Goal: Information Seeking & Learning: Check status

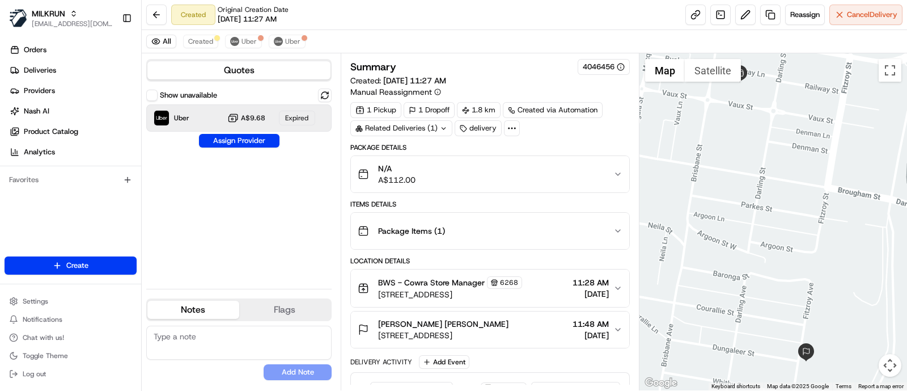
click at [62, 296] on button "Settings" at bounding box center [71, 301] width 132 height 16
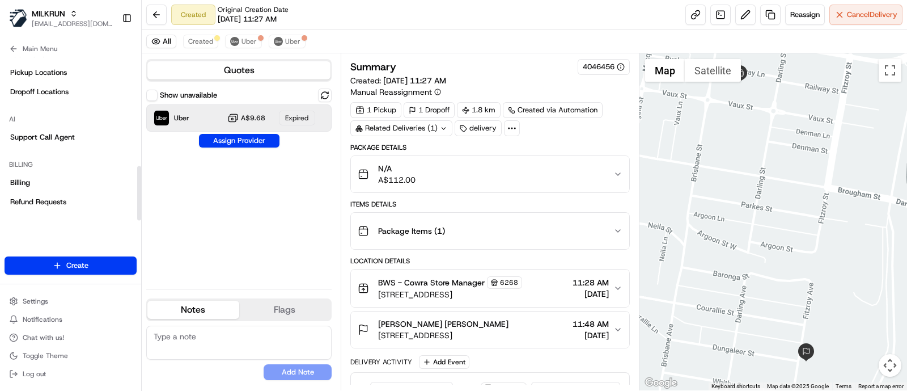
scroll to position [327, 0]
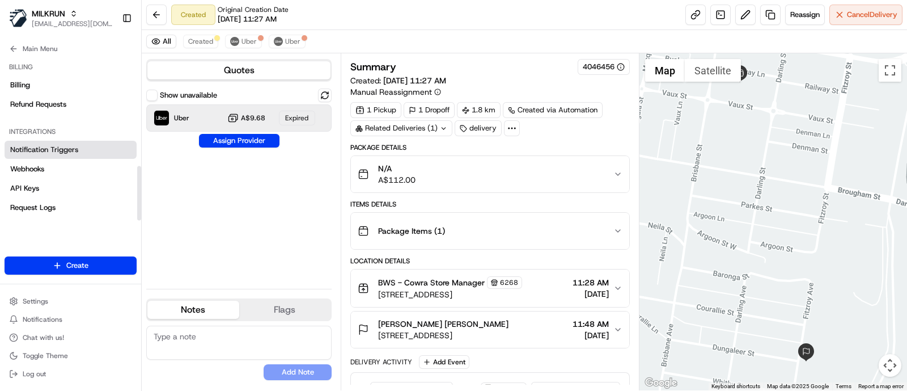
click at [52, 151] on span "Notification Triggers" at bounding box center [44, 150] width 68 height 10
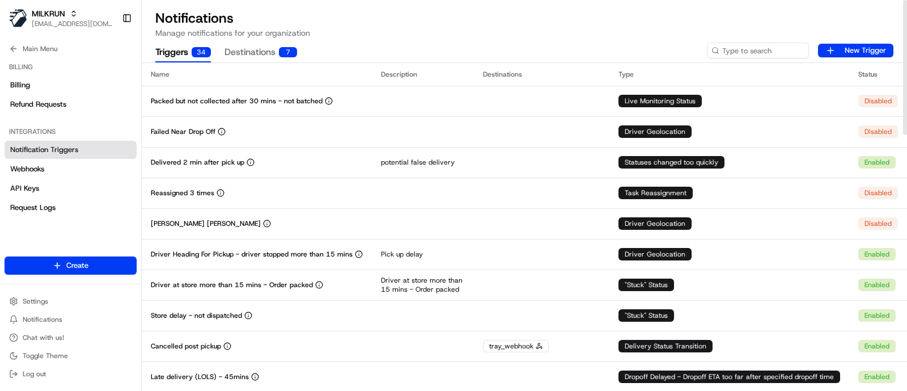
click at [534, 42] on div "Triggers 34 Destinations 7 New Trigger" at bounding box center [525, 51] width 766 height 24
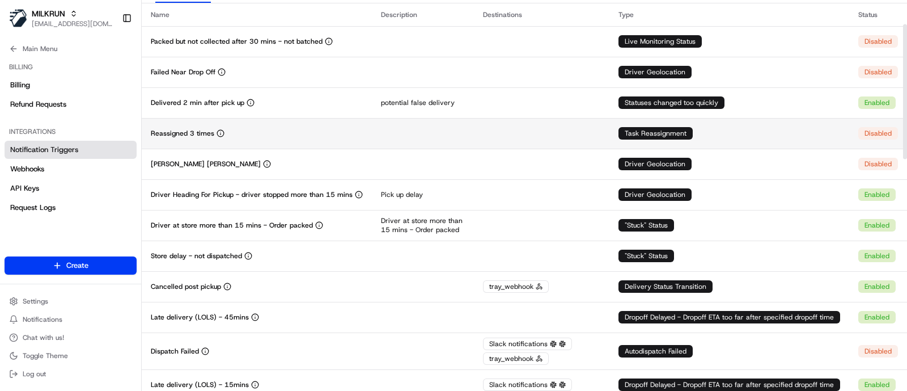
scroll to position [70, 0]
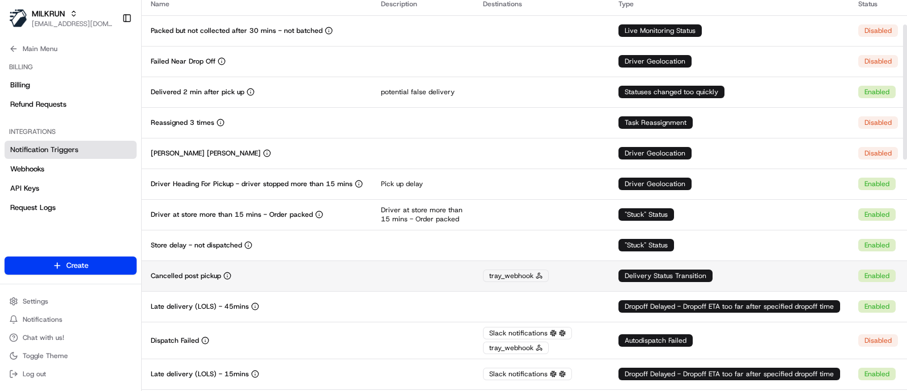
click at [288, 269] on td "Cancelled post pickup" at bounding box center [257, 275] width 230 height 31
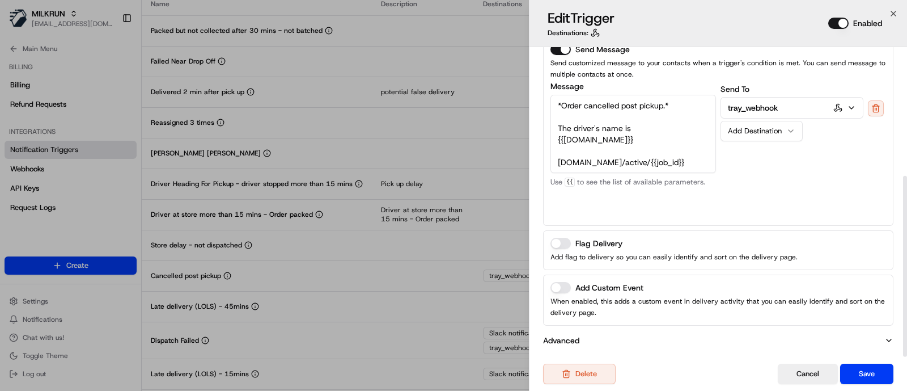
scroll to position [220, 0]
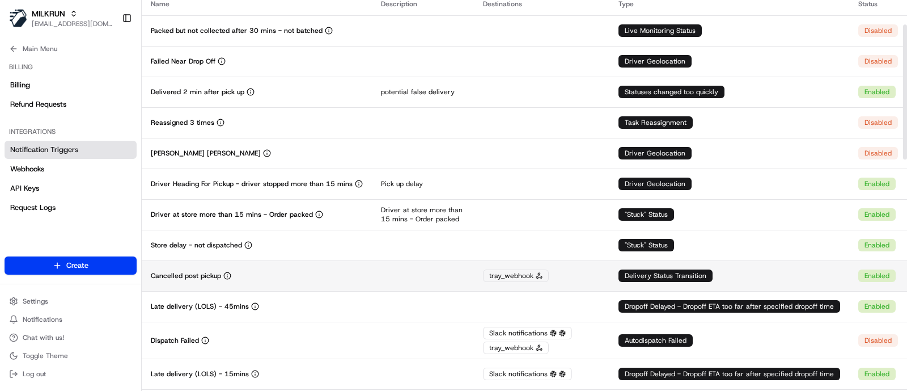
click at [197, 278] on p "Cancelled post pickup" at bounding box center [186, 275] width 70 height 9
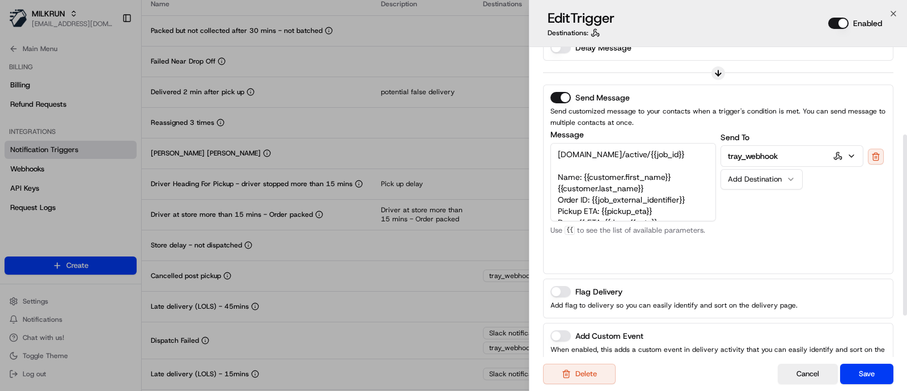
scroll to position [149, 0]
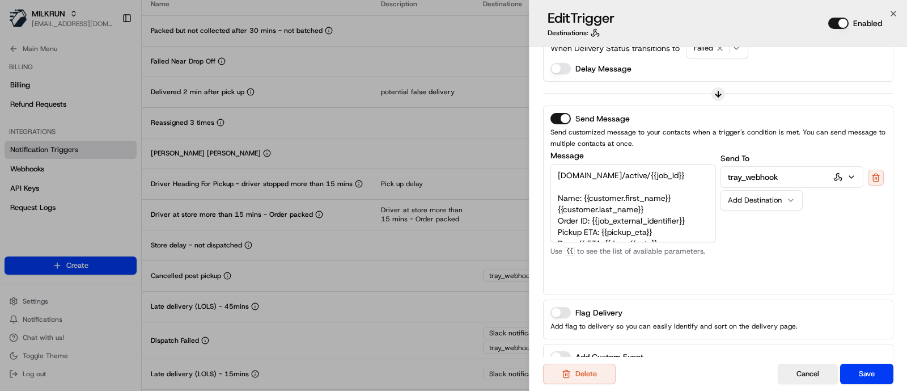
click at [593, 34] on icon at bounding box center [594, 32] width 3 height 6
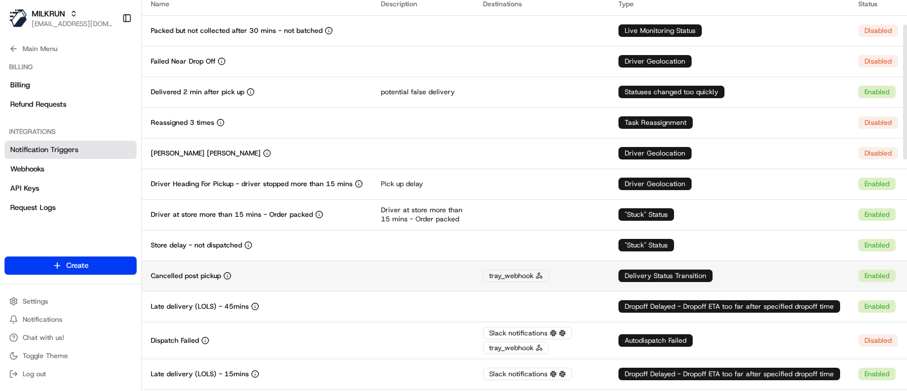
click at [509, 277] on div "tray_webhook" at bounding box center [516, 275] width 66 height 12
click at [227, 276] on icon "button" at bounding box center [227, 276] width 8 height 8
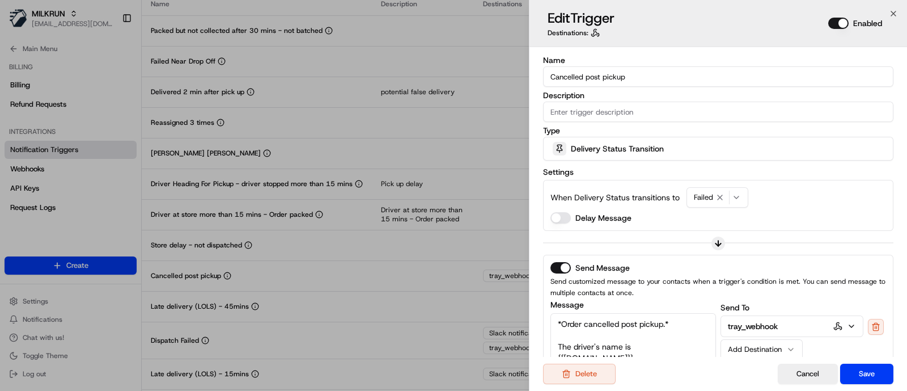
click at [722, 240] on icon at bounding box center [718, 243] width 9 height 9
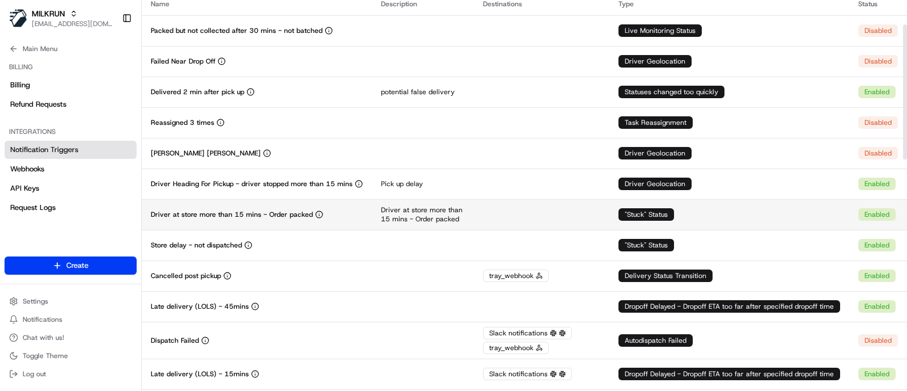
click at [785, 222] on td ""Stuck" Status" at bounding box center [730, 214] width 240 height 31
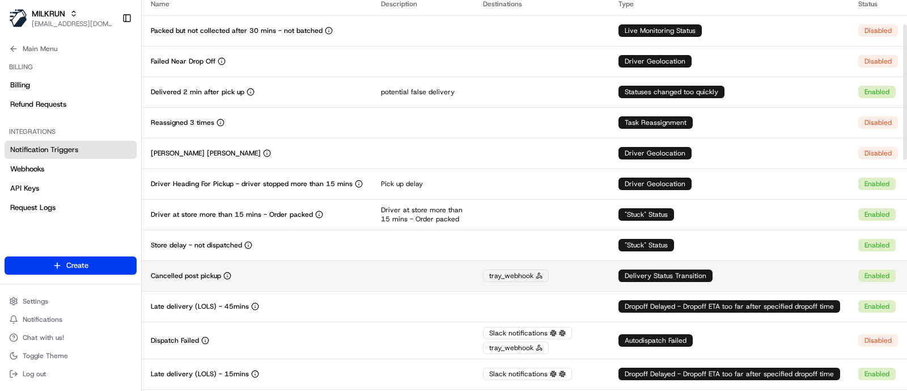
click at [298, 282] on td "Cancelled post pickup" at bounding box center [257, 275] width 230 height 31
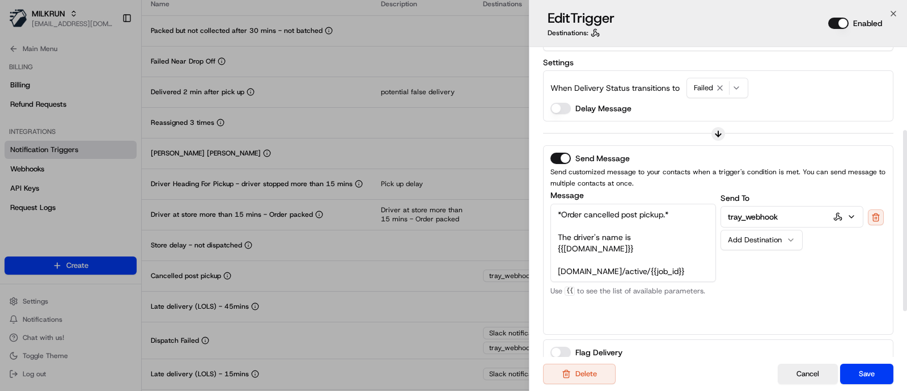
scroll to position [141, 0]
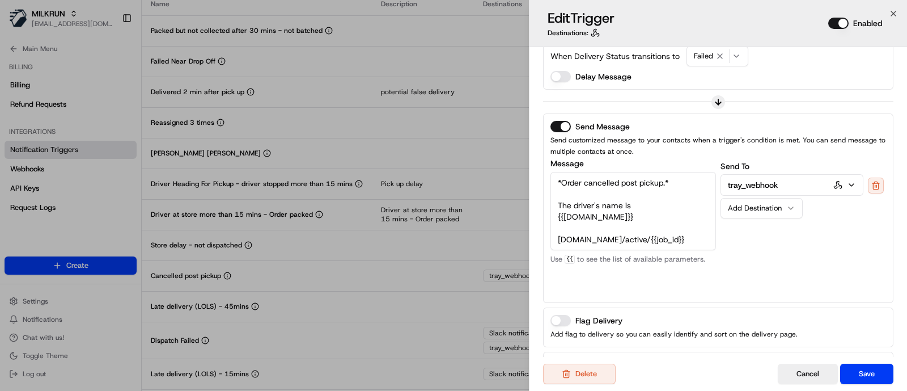
click at [533, 148] on div "Name Cancelled post pickup Description Type Delivery Status Transition Settings…" at bounding box center [719, 171] width 378 height 531
click at [893, 10] on icon "button" at bounding box center [893, 13] width 9 height 9
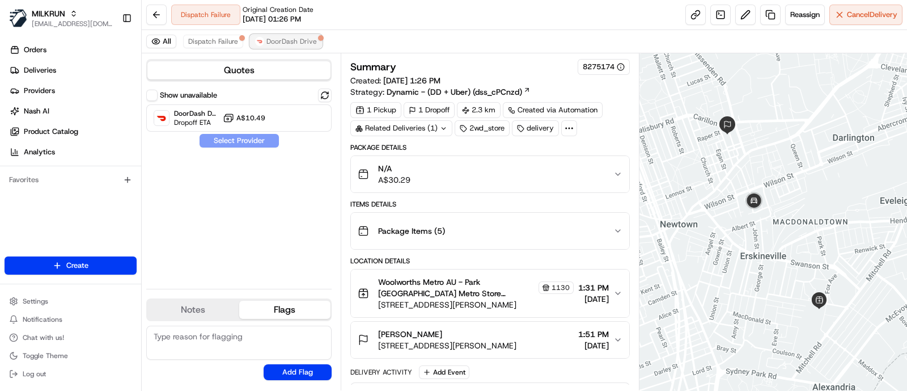
click at [281, 35] on button "DoorDash Drive" at bounding box center [286, 42] width 72 height 14
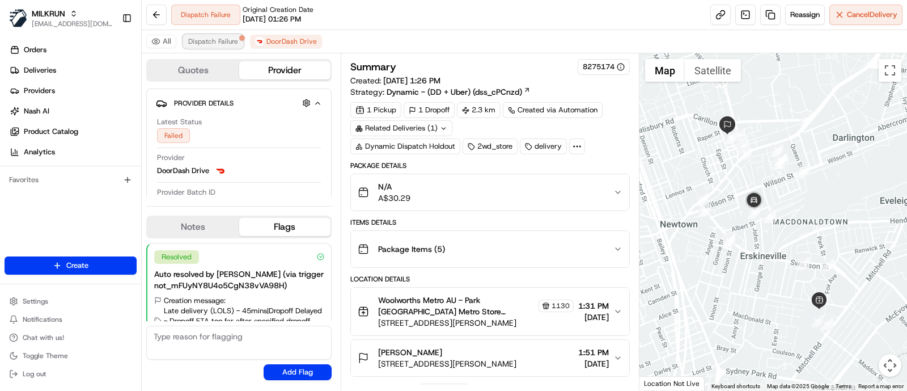
click at [224, 46] on button "Dispatch Failure" at bounding box center [213, 42] width 60 height 14
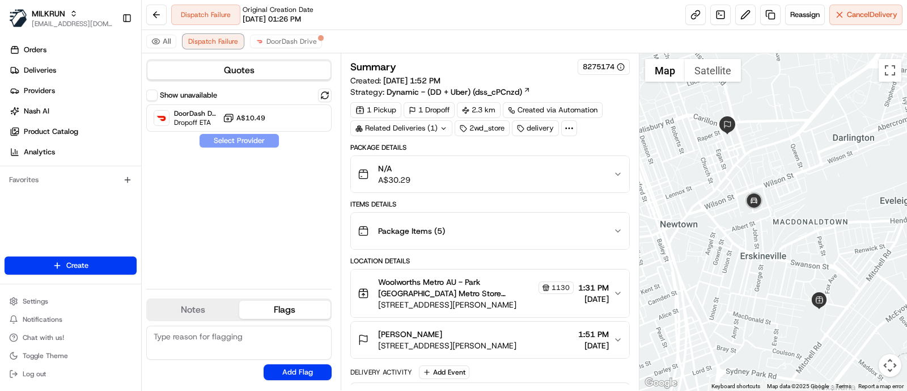
scroll to position [136, 0]
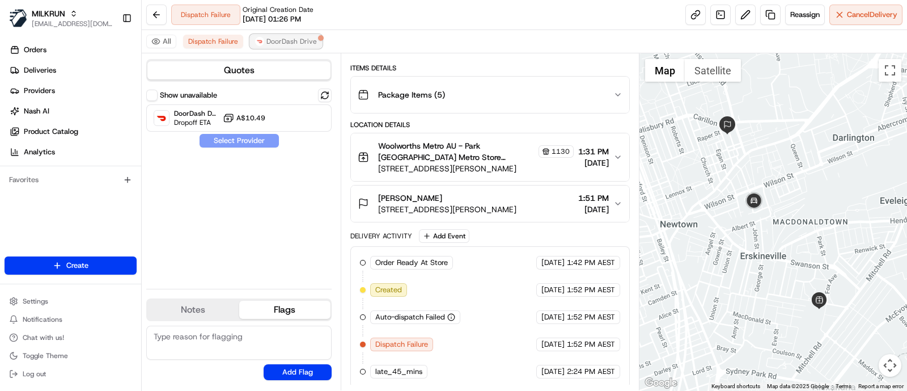
click at [288, 40] on span "DoorDash Drive" at bounding box center [292, 41] width 50 height 9
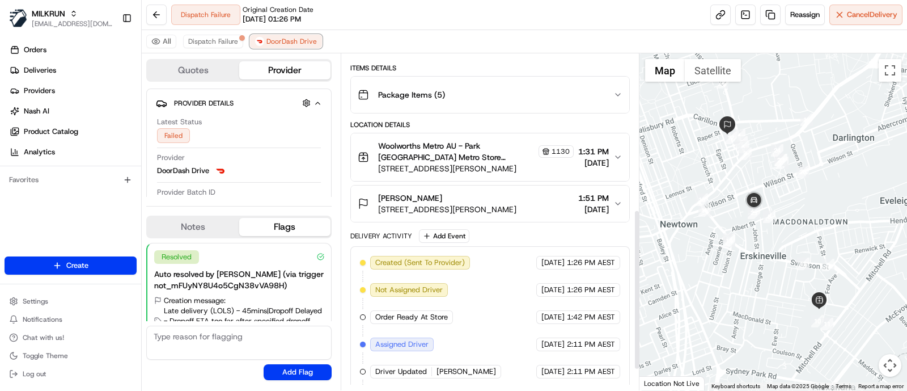
scroll to position [371, 0]
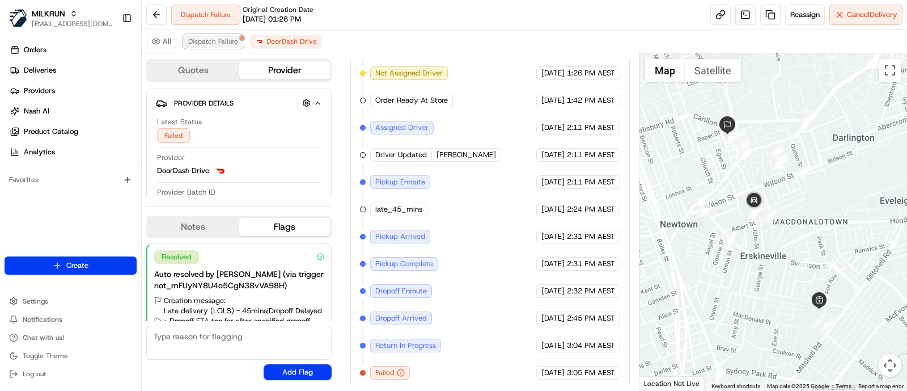
click at [199, 35] on button "Dispatch Failure" at bounding box center [213, 42] width 60 height 14
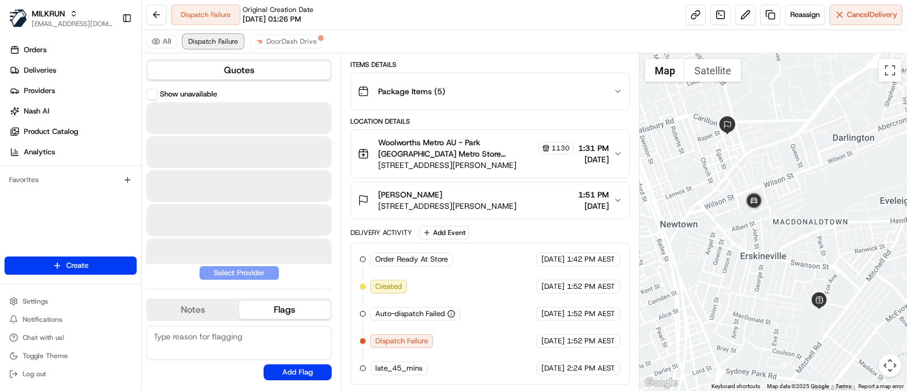
scroll to position [136, 0]
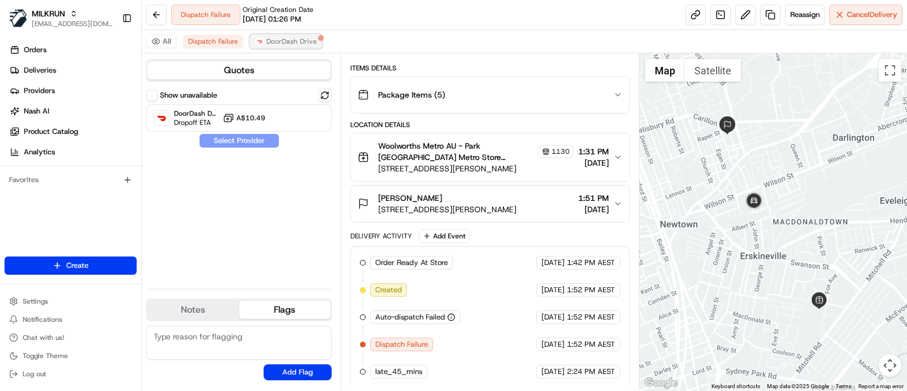
click at [307, 40] on span "DoorDash Drive" at bounding box center [292, 41] width 50 height 9
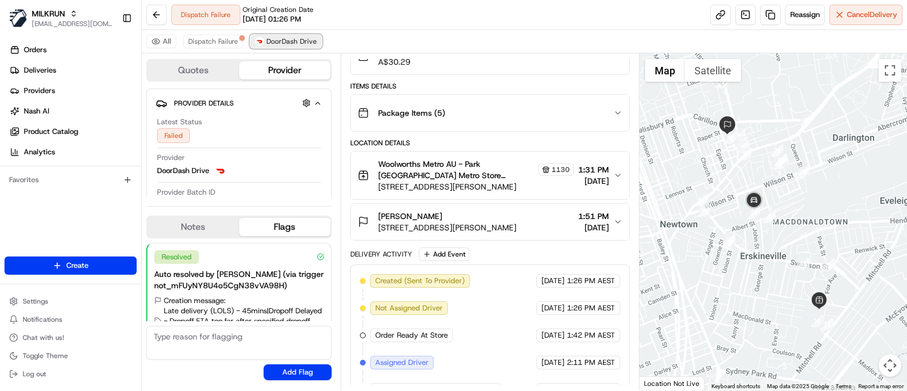
scroll to position [371, 0]
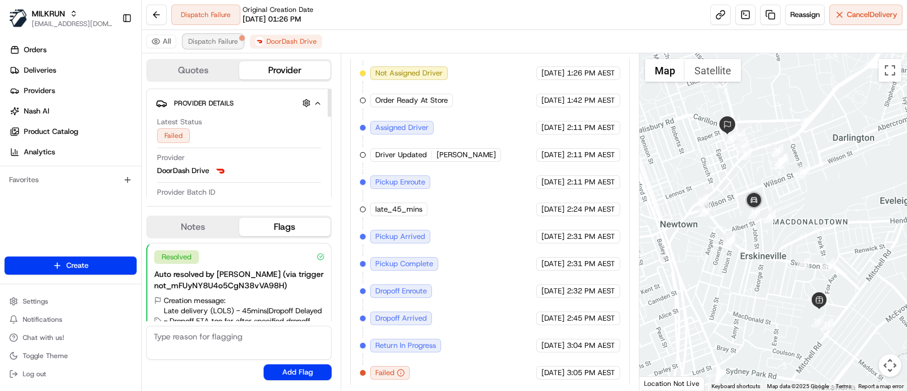
click at [212, 35] on button "Dispatch Failure" at bounding box center [213, 42] width 60 height 14
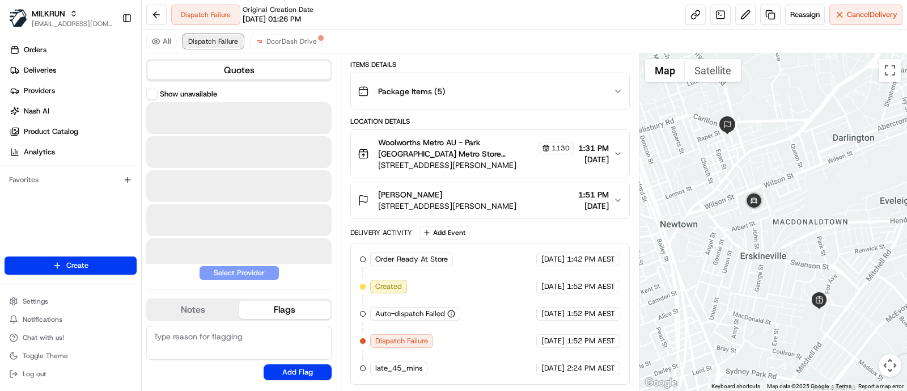
scroll to position [136, 0]
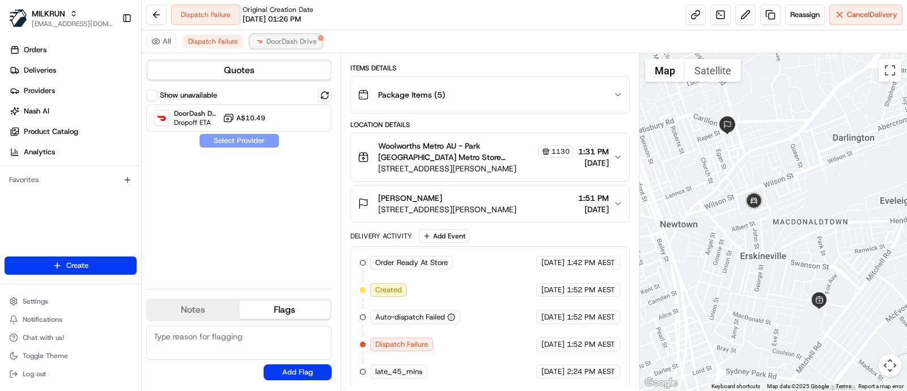
click at [295, 44] on span "DoorDash Drive" at bounding box center [292, 41] width 50 height 9
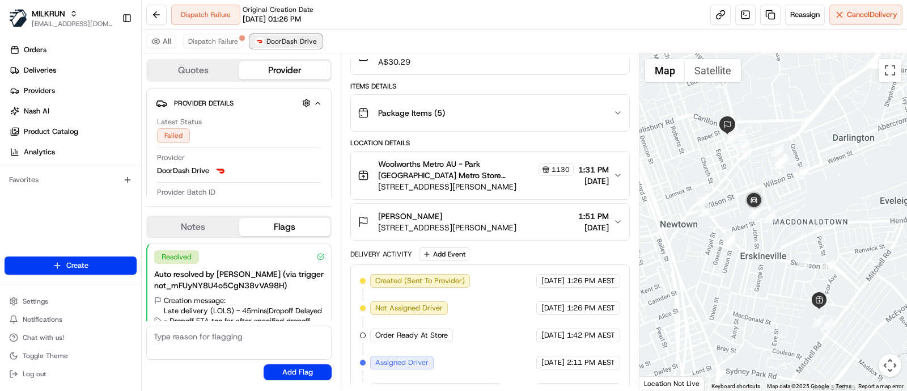
scroll to position [371, 0]
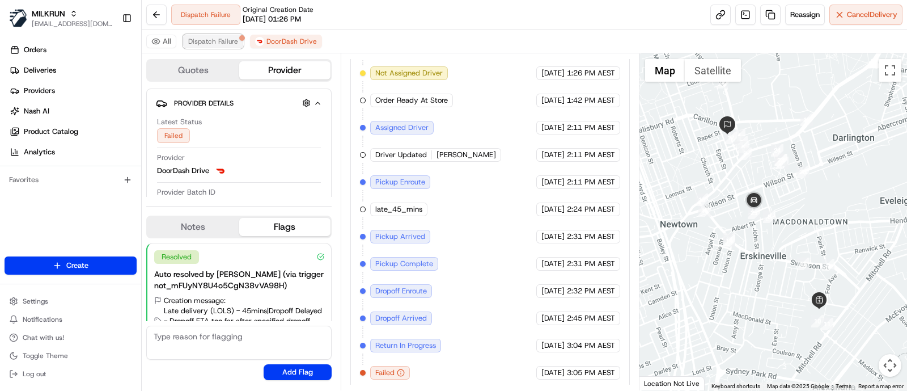
click at [226, 44] on span "Dispatch Failure" at bounding box center [213, 41] width 50 height 9
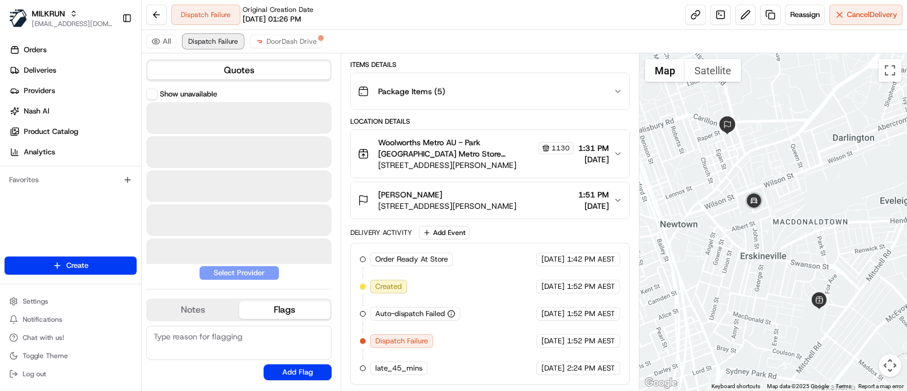
scroll to position [136, 0]
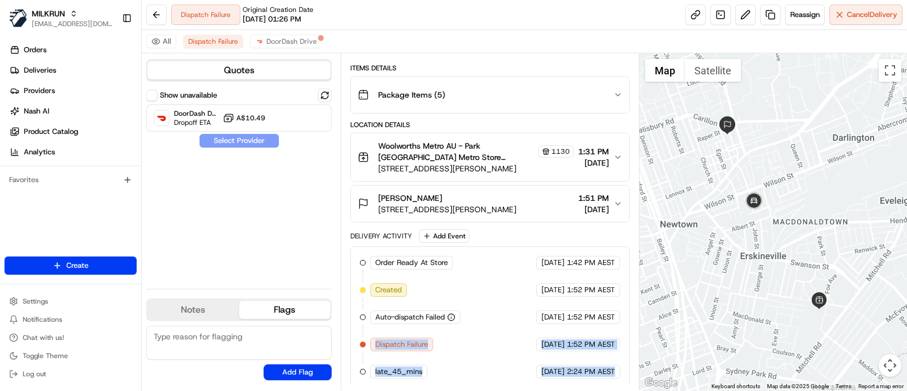
drag, startPoint x: 367, startPoint y: 339, endPoint x: 607, endPoint y: 374, distance: 241.9
click at [618, 373] on div "Order Ready At Store MILKRUN [DATE] 1:42 PM AEST Created [DATE] 1:52 PM AEST Au…" at bounding box center [490, 317] width 260 height 122
click at [286, 253] on div "Show unavailable DoorDash Drive Dropoff ETA A$10.49 Select Provider" at bounding box center [238, 183] width 185 height 191
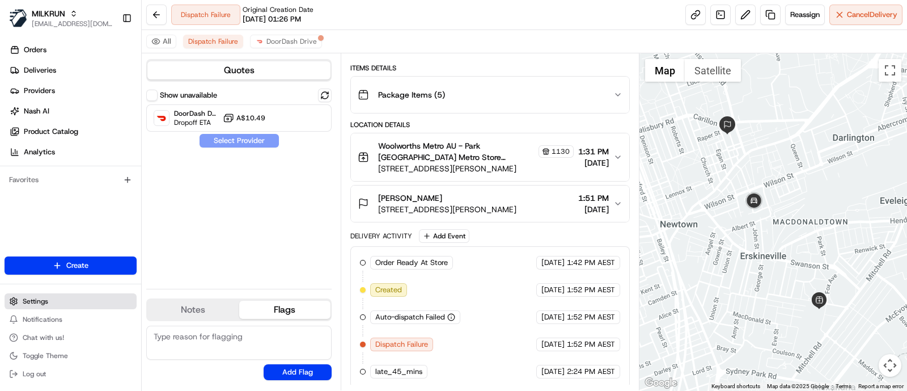
click at [66, 298] on button "Settings" at bounding box center [71, 301] width 132 height 16
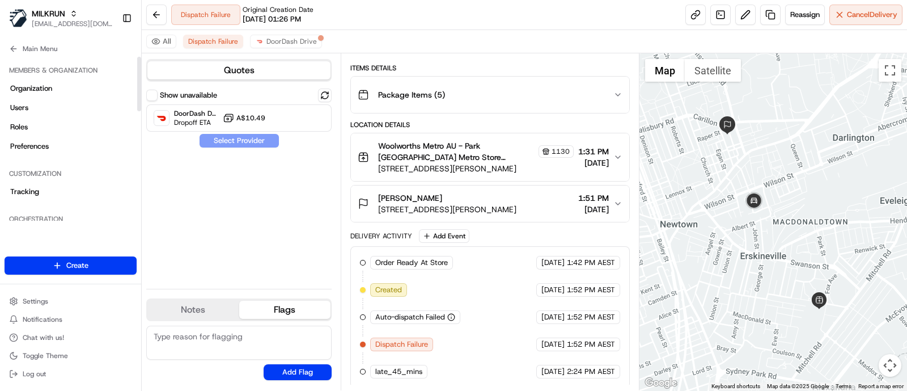
scroll to position [327, 0]
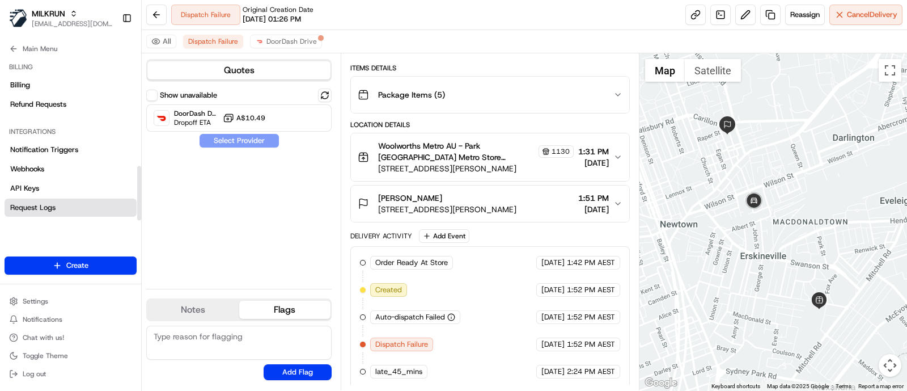
click at [40, 208] on span "Request Logs" at bounding box center [32, 207] width 45 height 10
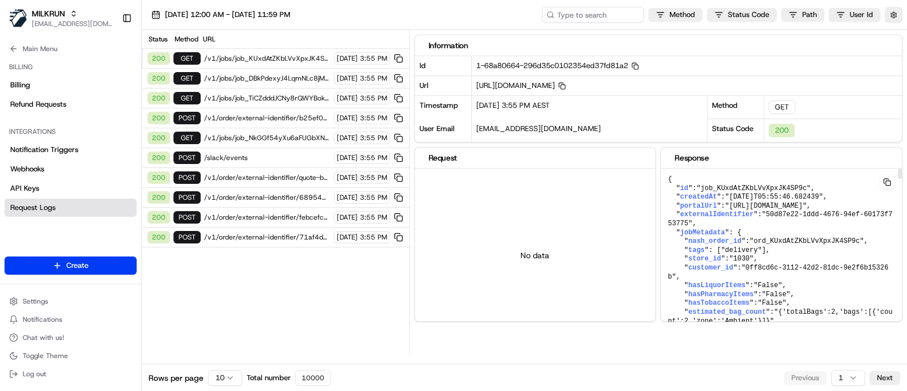
click at [870, 155] on div "Response" at bounding box center [782, 157] width 214 height 11
click at [595, 12] on input at bounding box center [576, 15] width 136 height 16
paste input "job_XzGbTh4RjsHd48JTcQWG4J"
type input "job_XzGbTh4RjsHd48JTcQWG4J"
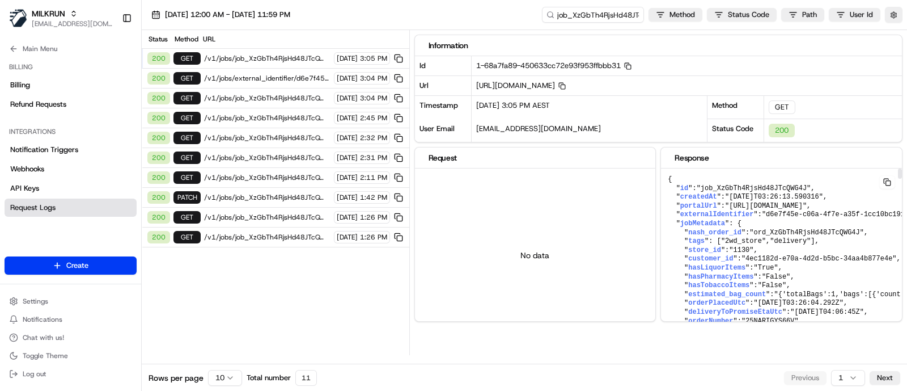
click at [885, 177] on button at bounding box center [888, 182] width 16 height 14
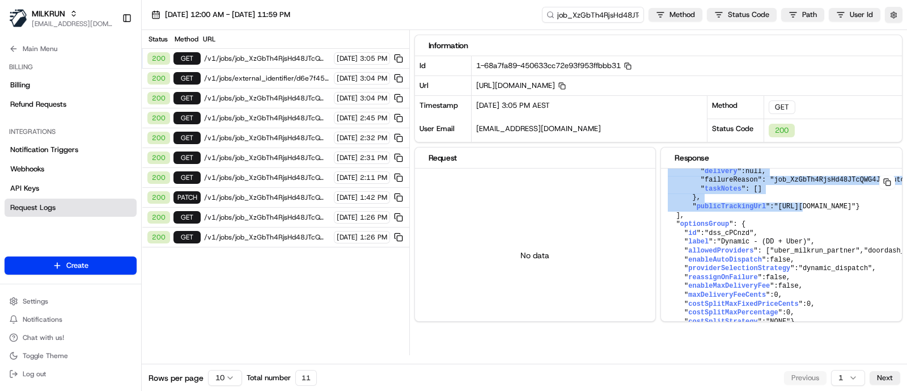
scroll to position [4130, 0]
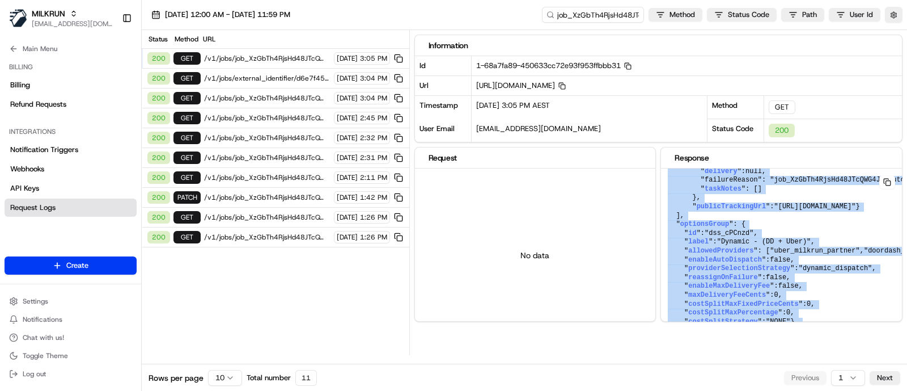
drag, startPoint x: 666, startPoint y: 180, endPoint x: 827, endPoint y: 317, distance: 211.2
copy pre "{ " id ": "job_XzGbTh4RjsHd48JTcQWG4J" , " createdAt ": "[DATE]T03:26:13.590316…"
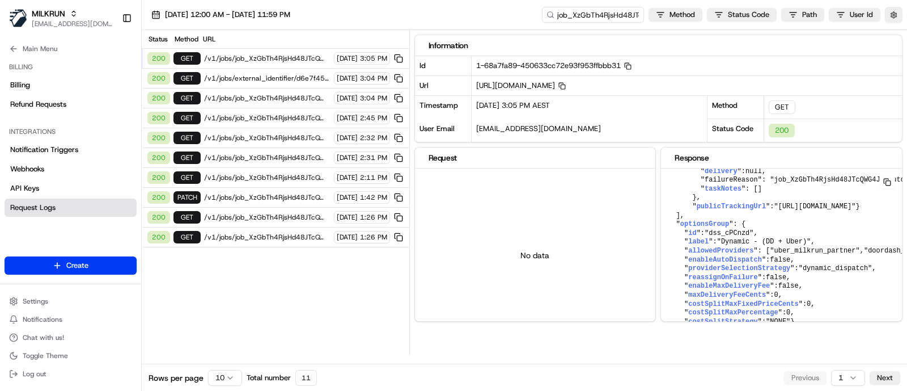
click at [859, 140] on div "200" at bounding box center [833, 130] width 138 height 23
click at [826, 98] on div "GET" at bounding box center [833, 106] width 138 height 23
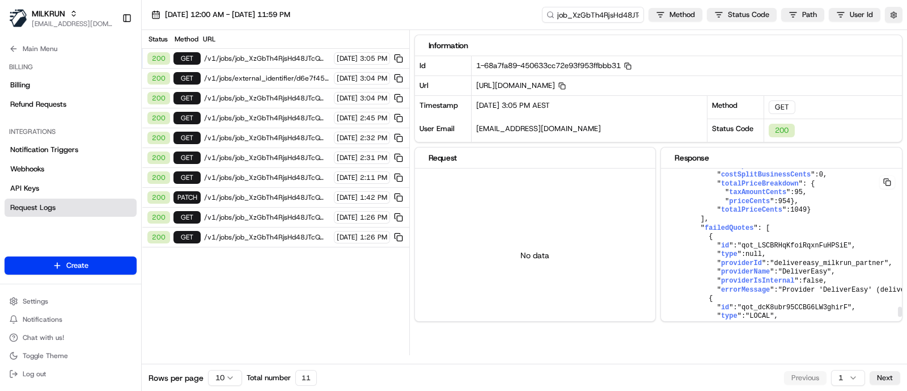
scroll to position [3492, 0]
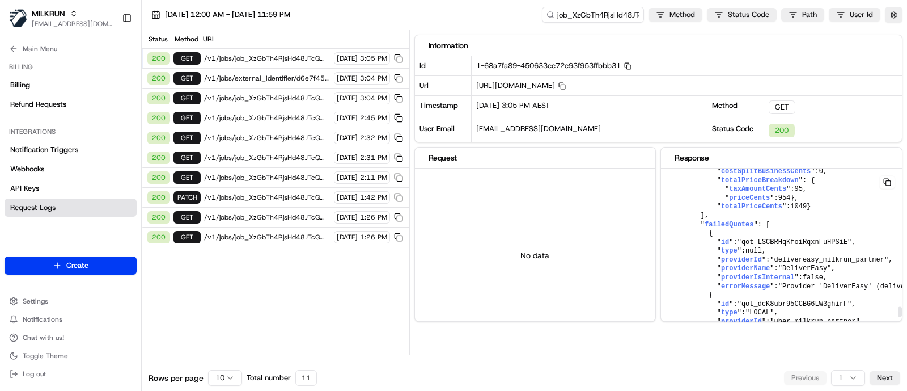
drag, startPoint x: 789, startPoint y: 216, endPoint x: 670, endPoint y: 198, distance: 120.4
copy pre "" delivery ": null , "failureReason": "job_XzGbTh4RjsHd48JTcQWG4J: Auto-dispatc…"
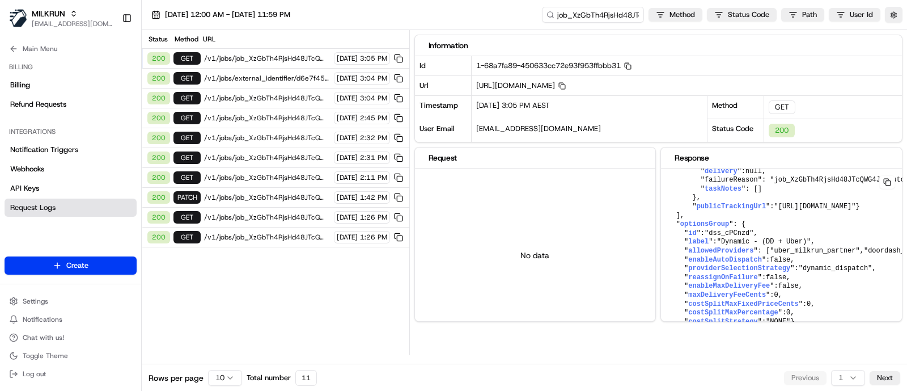
scroll to position [3705, 0]
